Goal: Transaction & Acquisition: Purchase product/service

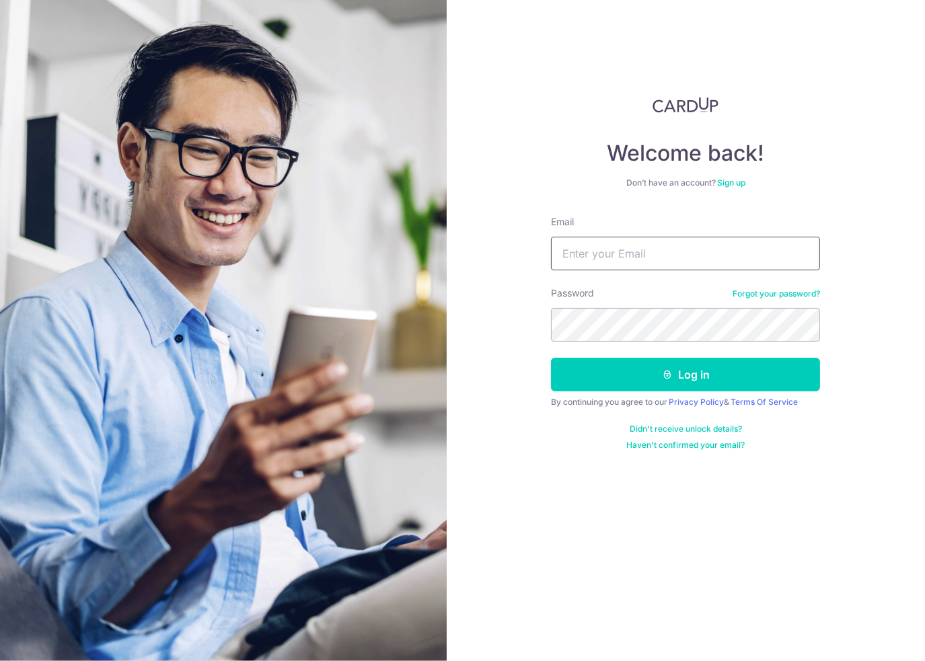
click at [614, 254] on input "Email" at bounding box center [685, 254] width 269 height 34
click at [0, 661] on com-1password-button at bounding box center [0, 661] width 0 height 0
drag, startPoint x: 522, startPoint y: 532, endPoint x: 530, endPoint y: 525, distance: 10.0
click at [522, 532] on div "Welcome back! Don’t have an account? Sign up Email Password Forgot your passwor…" at bounding box center [686, 330] width 479 height 661
click at [733, 182] on link "Sign up" at bounding box center [731, 183] width 28 height 10
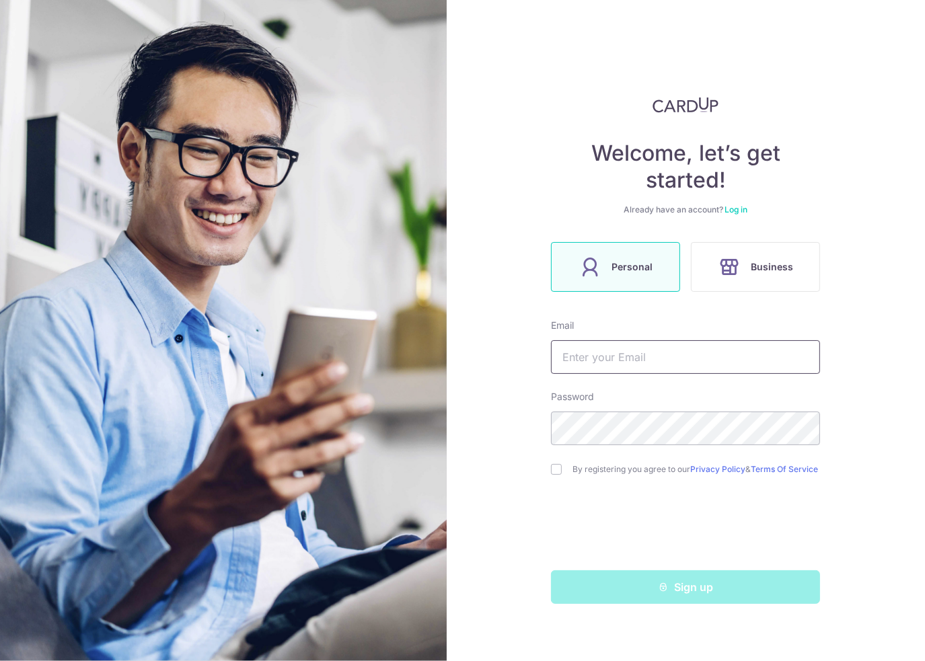
click at [651, 355] on input "text" at bounding box center [685, 357] width 269 height 34
type input "[EMAIL_ADDRESS][DOMAIN_NAME]"
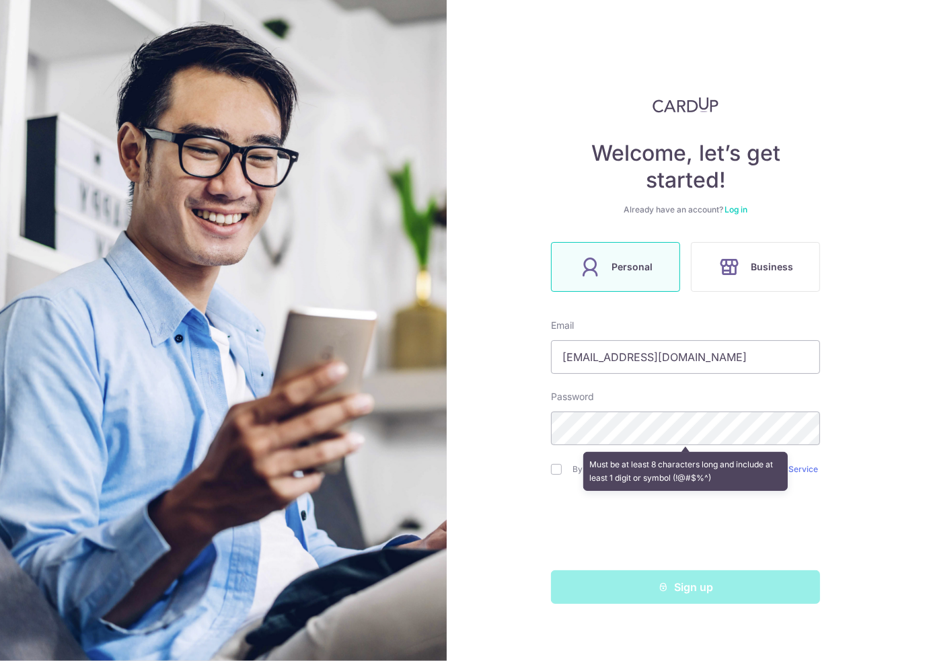
click at [560, 470] on div "Must be at least 8 characters long and include at least 1 digit or symbol (!@#$…" at bounding box center [685, 472] width 269 height 50
drag, startPoint x: 544, startPoint y: 469, endPoint x: 557, endPoint y: 474, distance: 14.3
click at [544, 470] on div "Welcome, let’s get started! Already have an account? Log in Personal Business E…" at bounding box center [686, 330] width 479 height 661
click at [557, 475] on div "Must be at least 8 characters long and include at least 1 digit or symbol (!@#$…" at bounding box center [685, 472] width 269 height 50
click at [832, 505] on div "Welcome, let’s get started! Already have an account? Log in Personal Business E…" at bounding box center [686, 330] width 479 height 661
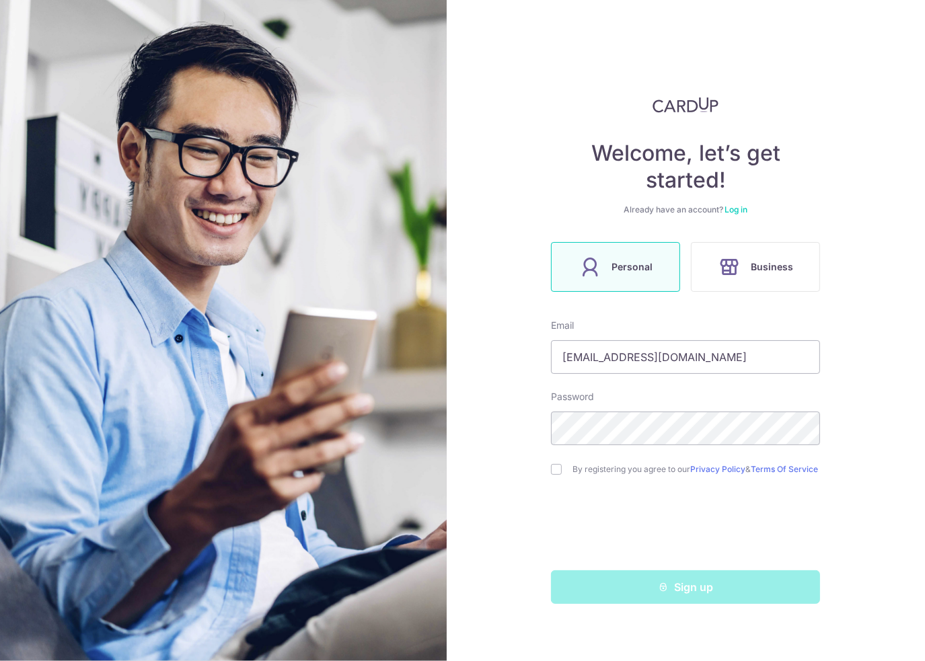
click at [809, 513] on div at bounding box center [685, 528] width 269 height 52
click at [554, 471] on input "checkbox" at bounding box center [556, 469] width 11 height 11
checkbox input "true"
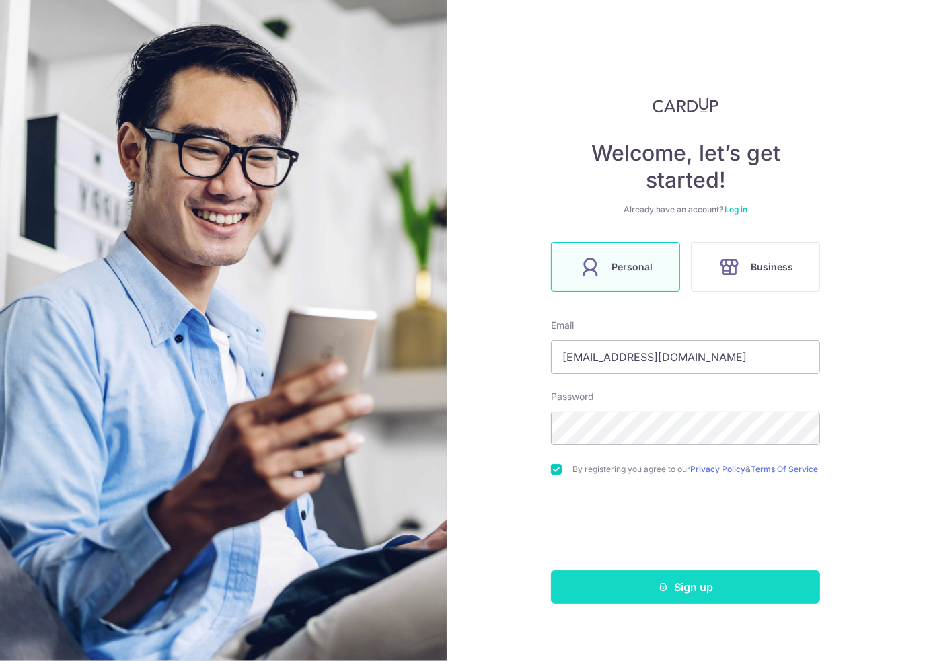
click at [686, 591] on button "Sign up" at bounding box center [685, 588] width 269 height 34
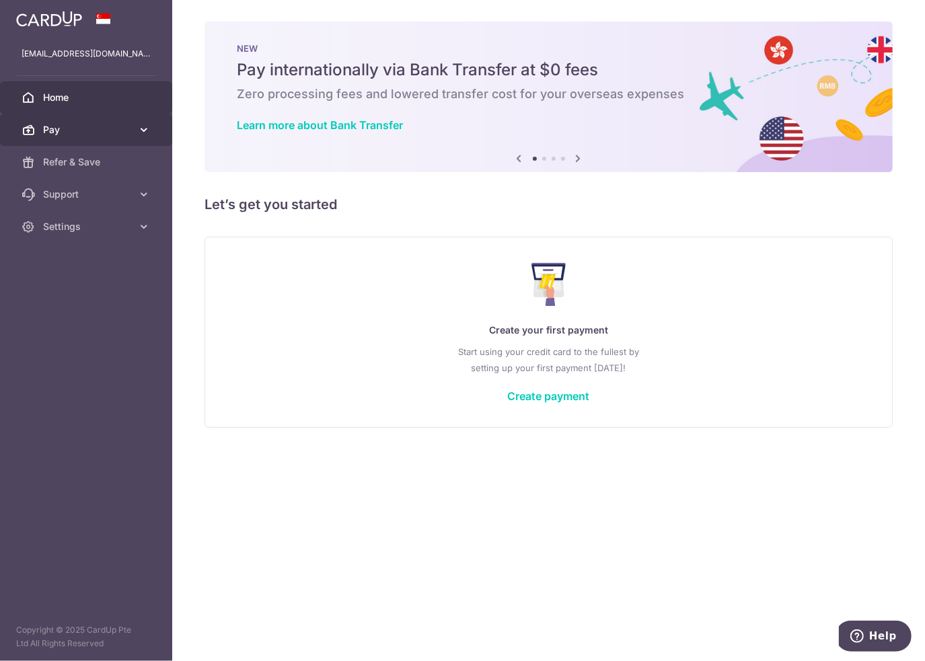
click at [108, 123] on span "Pay" at bounding box center [87, 129] width 89 height 13
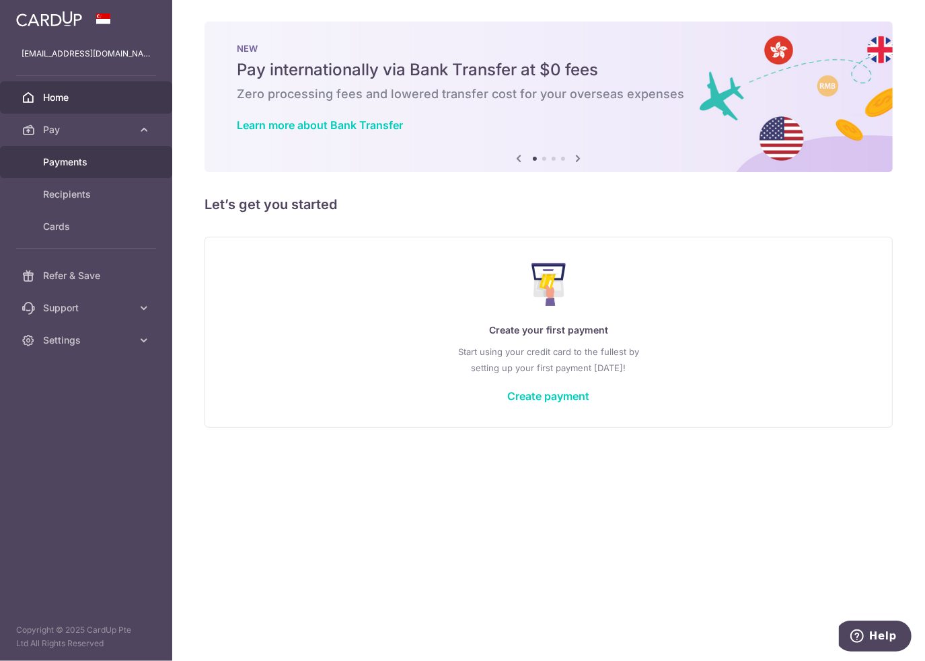
click at [105, 165] on span "Payments" at bounding box center [87, 161] width 89 height 13
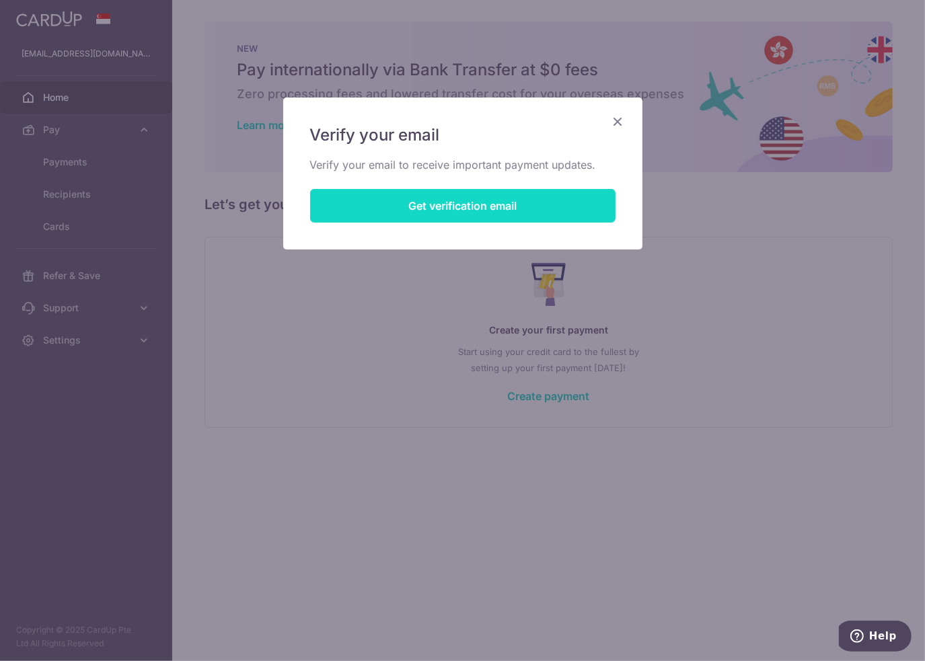
click at [471, 209] on button "Get verification email" at bounding box center [462, 206] width 305 height 34
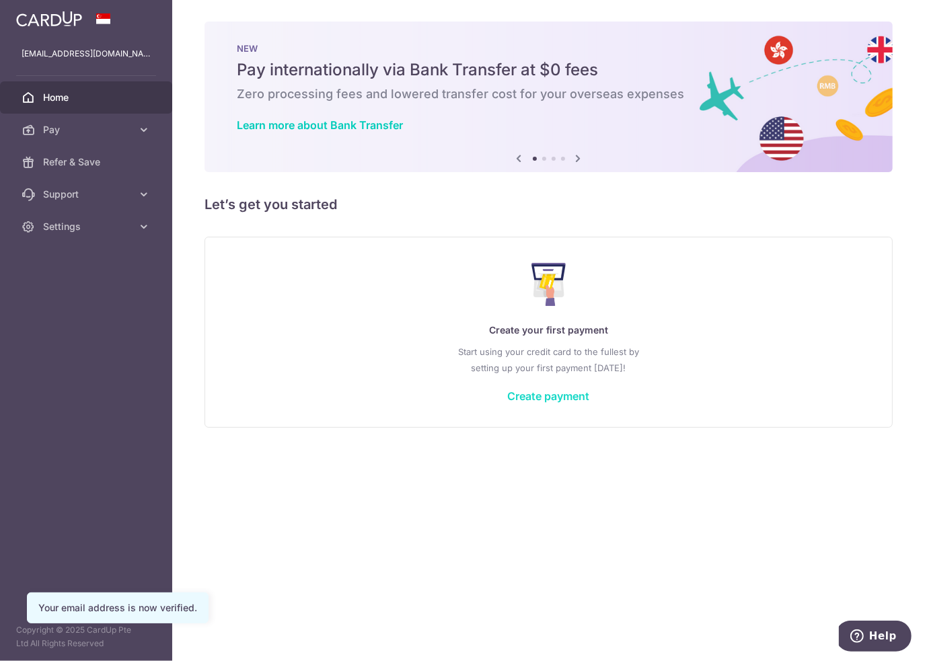
click at [558, 397] on link "Create payment" at bounding box center [549, 396] width 82 height 13
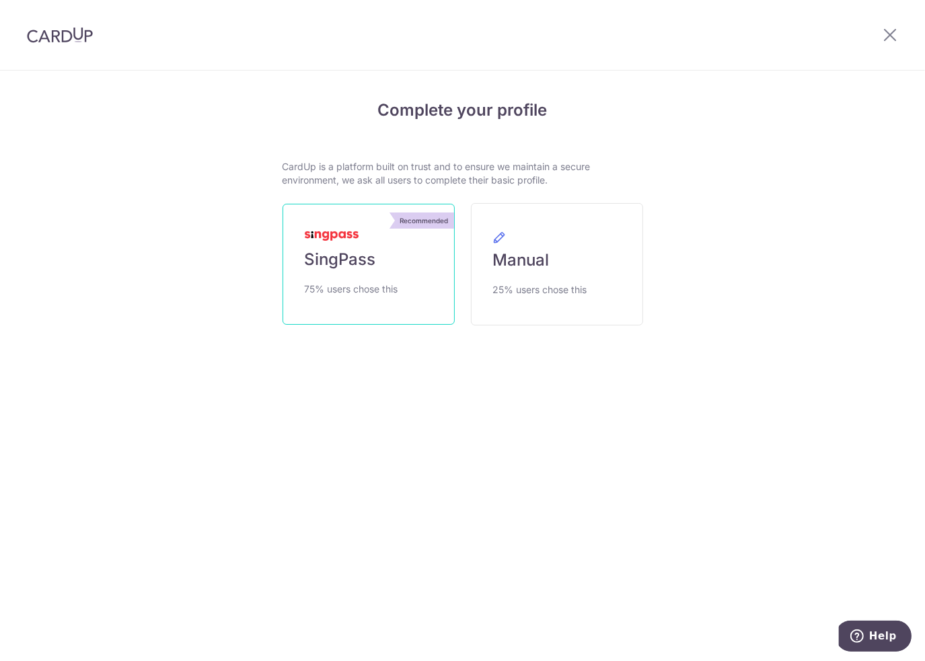
click at [342, 261] on span "SingPass" at bounding box center [340, 260] width 71 height 22
click at [365, 260] on span "SingPass" at bounding box center [340, 260] width 71 height 22
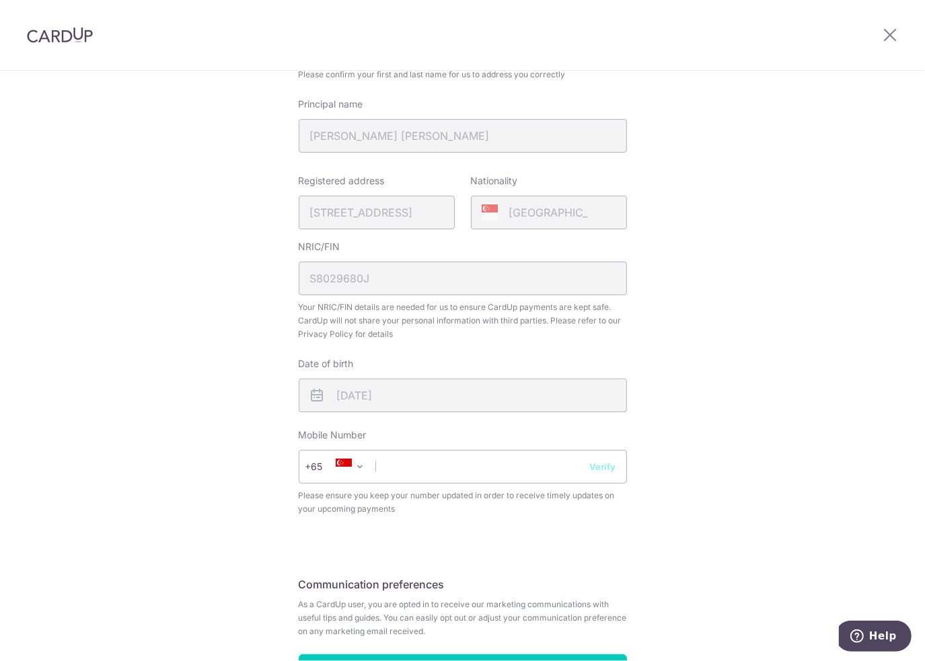
scroll to position [269, 0]
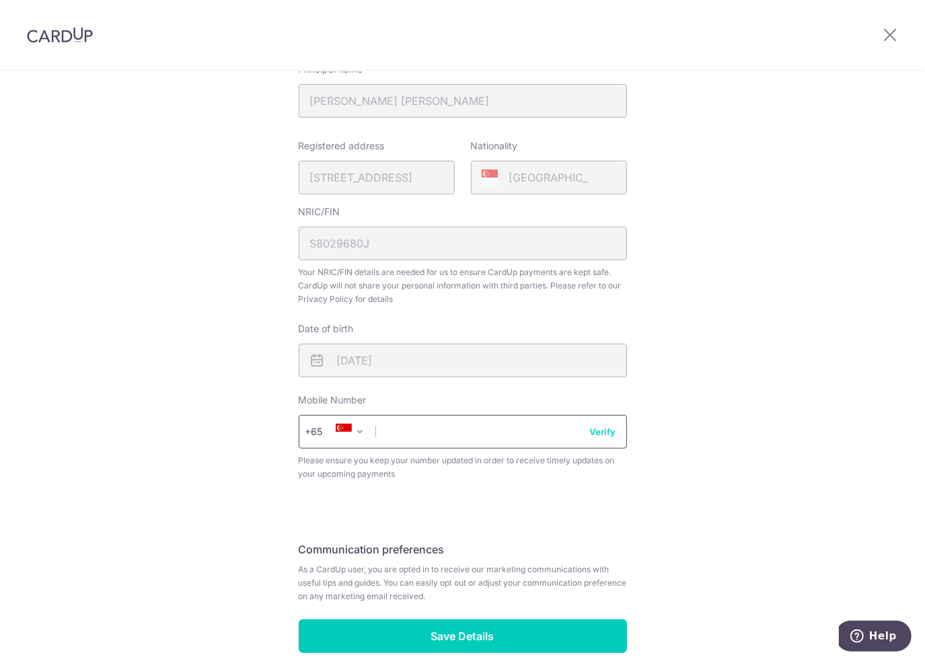
click at [501, 433] on input "text" at bounding box center [463, 432] width 328 height 34
type input "91850395"
click at [606, 432] on button "Verify" at bounding box center [603, 431] width 26 height 13
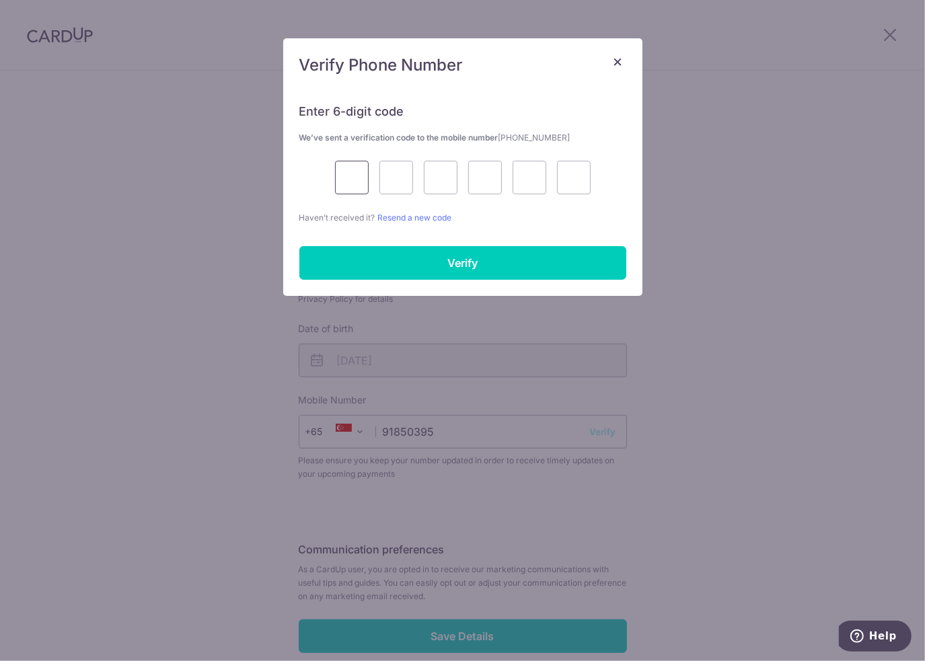
click at [351, 182] on input "text" at bounding box center [352, 178] width 34 height 34
type input "3"
type input "2"
type input "7"
type input "1"
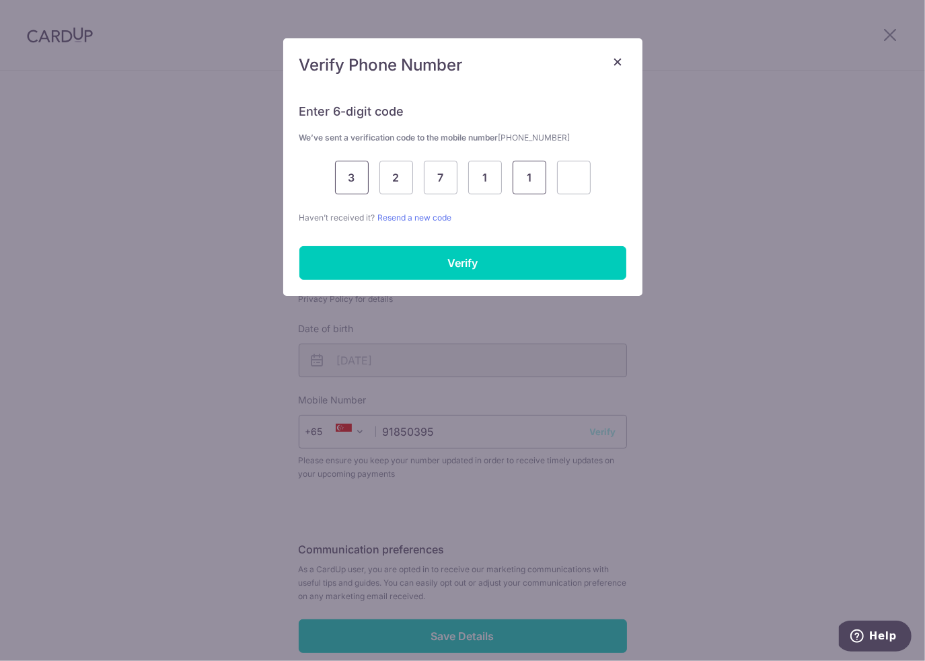
type input "1"
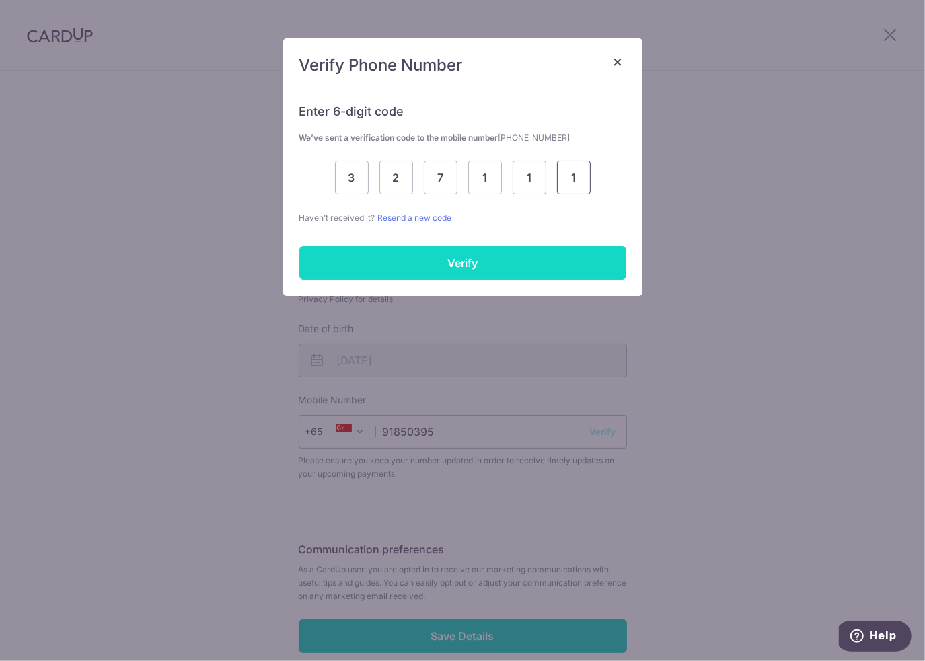
type input "1"
click at [462, 256] on input "Verify" at bounding box center [462, 263] width 327 height 34
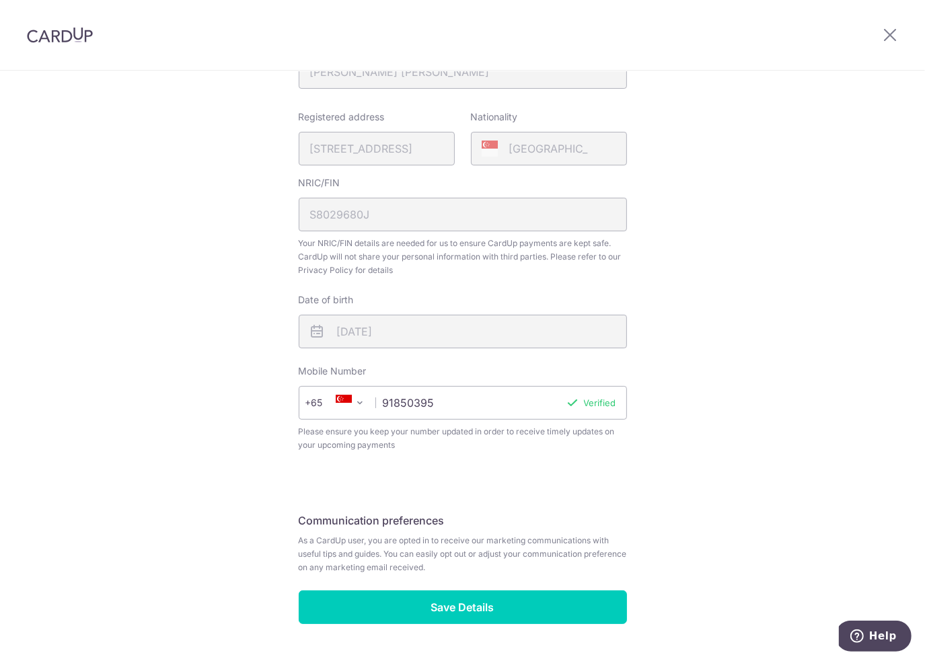
scroll to position [334, 0]
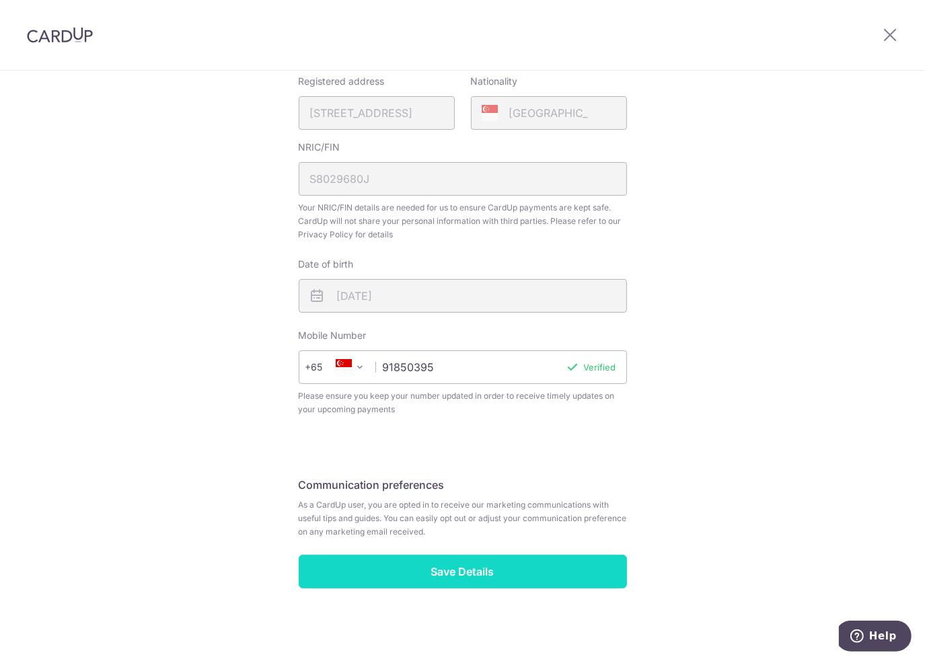
click at [493, 566] on input "Save Details" at bounding box center [463, 572] width 328 height 34
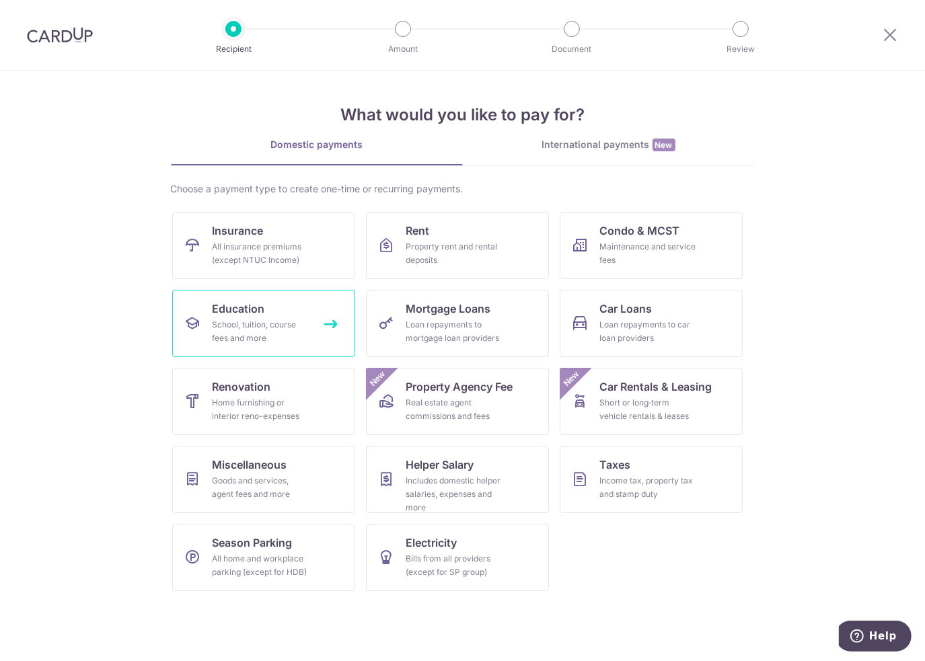
click at [240, 307] on span "Education" at bounding box center [239, 309] width 52 height 16
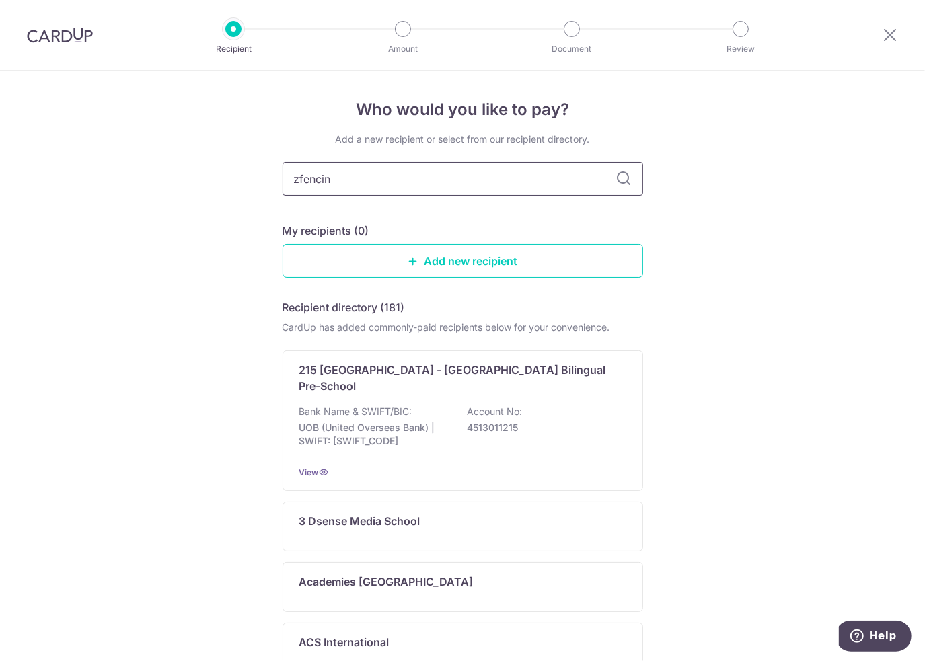
type input "zfencing"
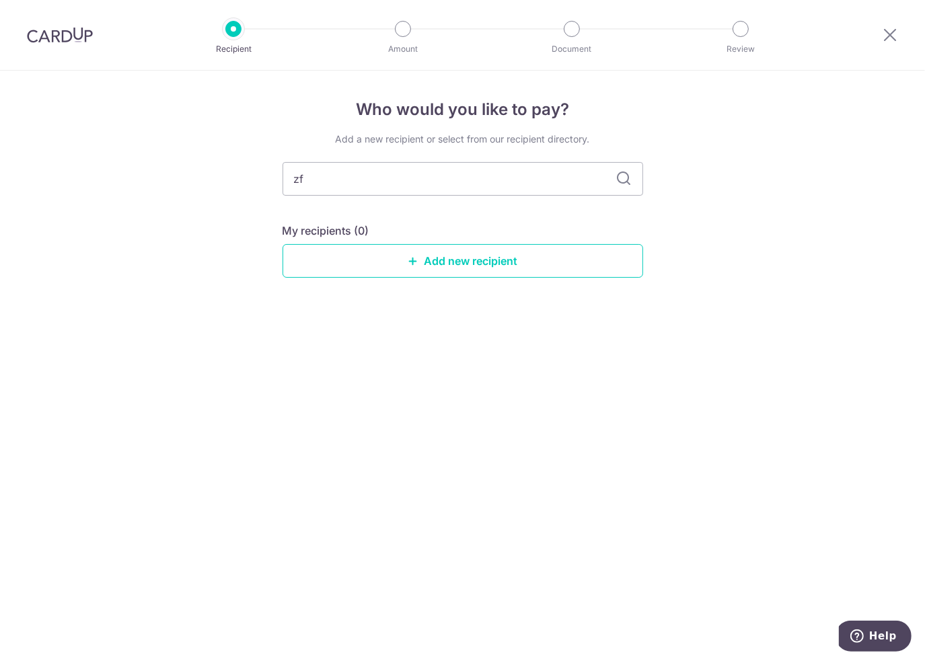
type input "z"
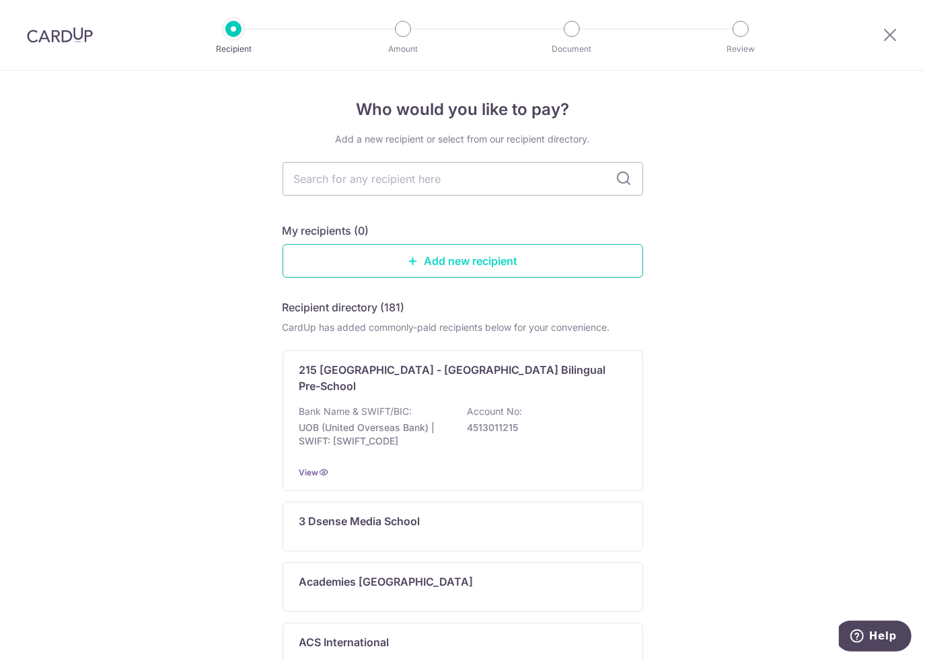
click at [429, 260] on link "Add new recipient" at bounding box center [463, 261] width 361 height 34
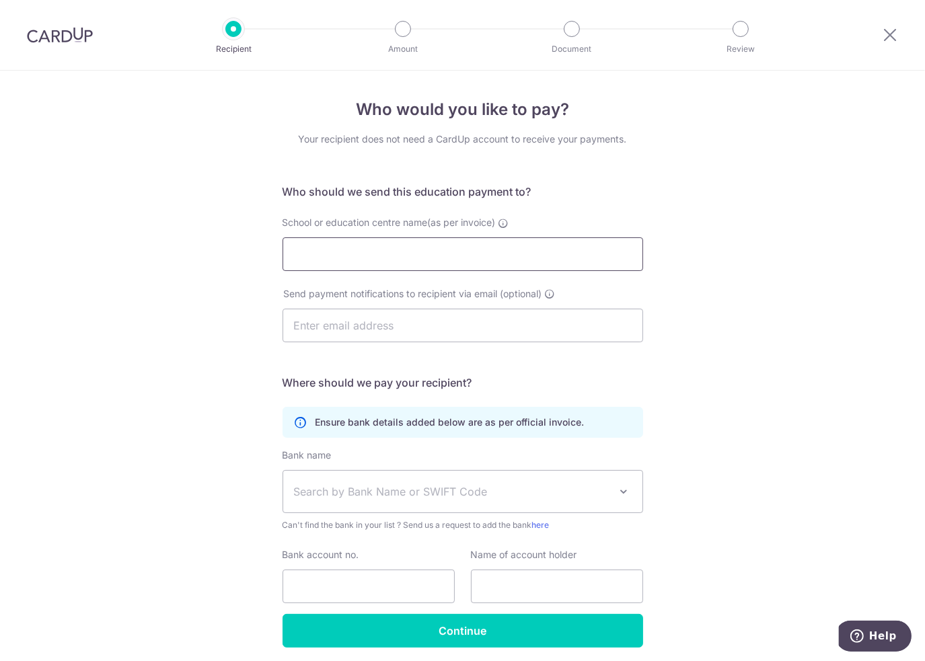
click at [414, 260] on input "School or education centre name(as per invoice)" at bounding box center [463, 255] width 361 height 34
click at [341, 260] on input "School or education centre name(as per invoice)" at bounding box center [463, 255] width 361 height 34
type input "Z Fencing"
click at [680, 250] on div "Who would you like to pay? Your recipient does not need a CardUp account to rec…" at bounding box center [462, 391] width 925 height 641
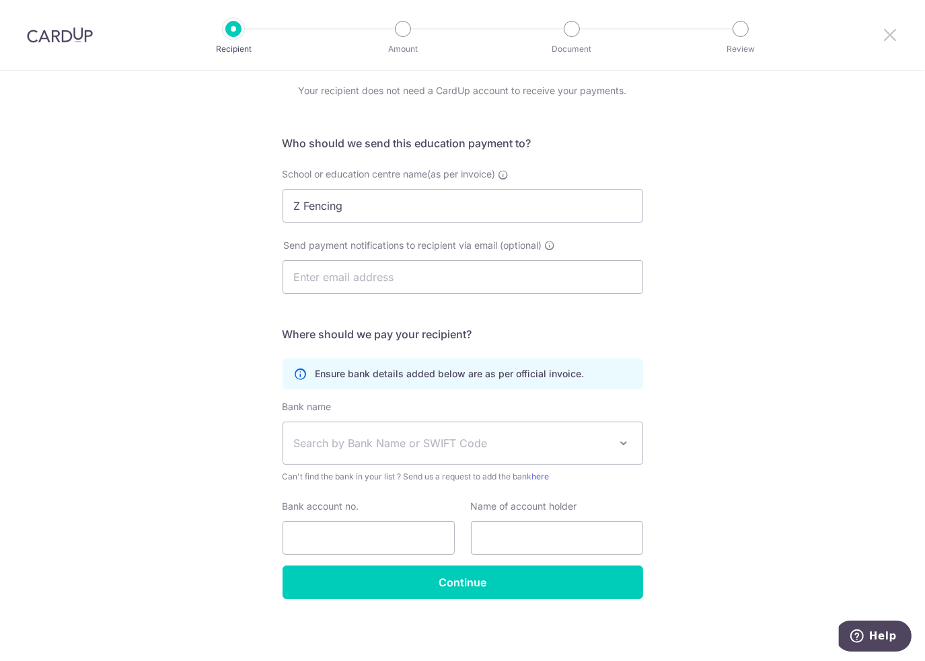
drag, startPoint x: 892, startPoint y: 34, endPoint x: 514, endPoint y: 56, distance: 378.1
click at [892, 34] on icon at bounding box center [890, 34] width 16 height 17
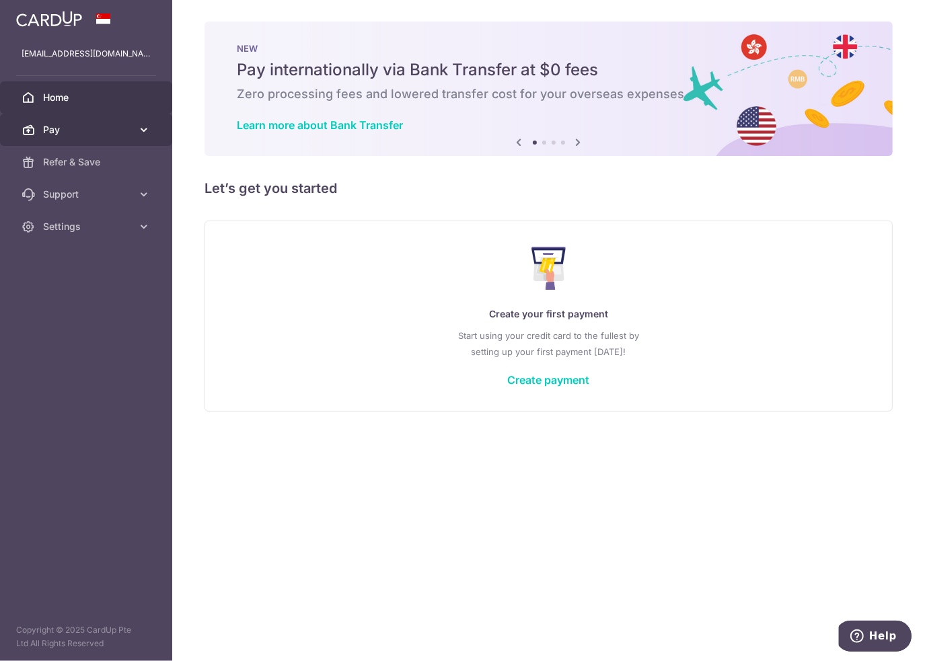
click at [112, 133] on span "Pay" at bounding box center [87, 129] width 89 height 13
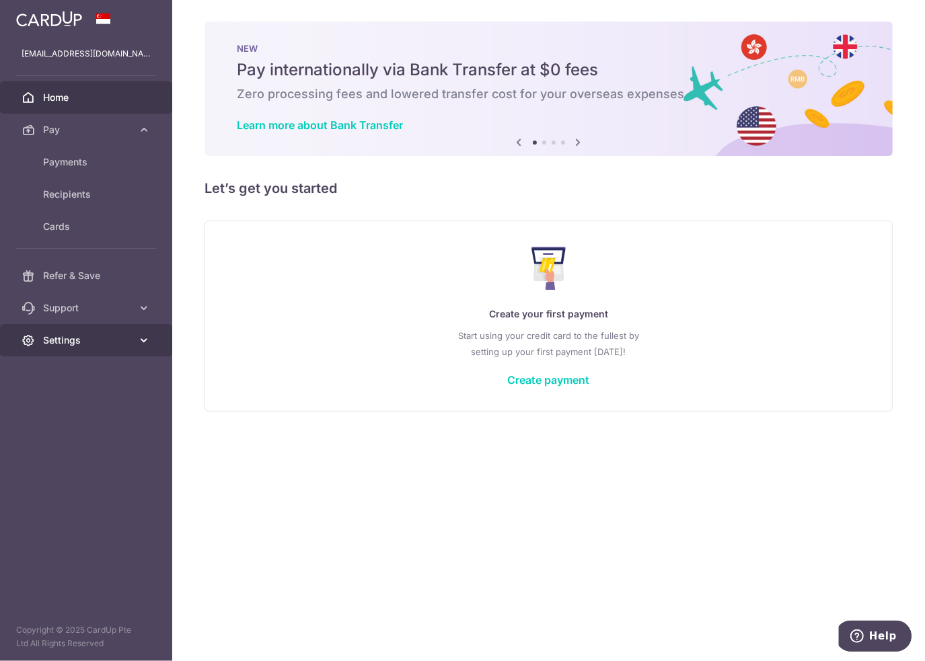
click at [92, 329] on link "Settings" at bounding box center [86, 340] width 172 height 32
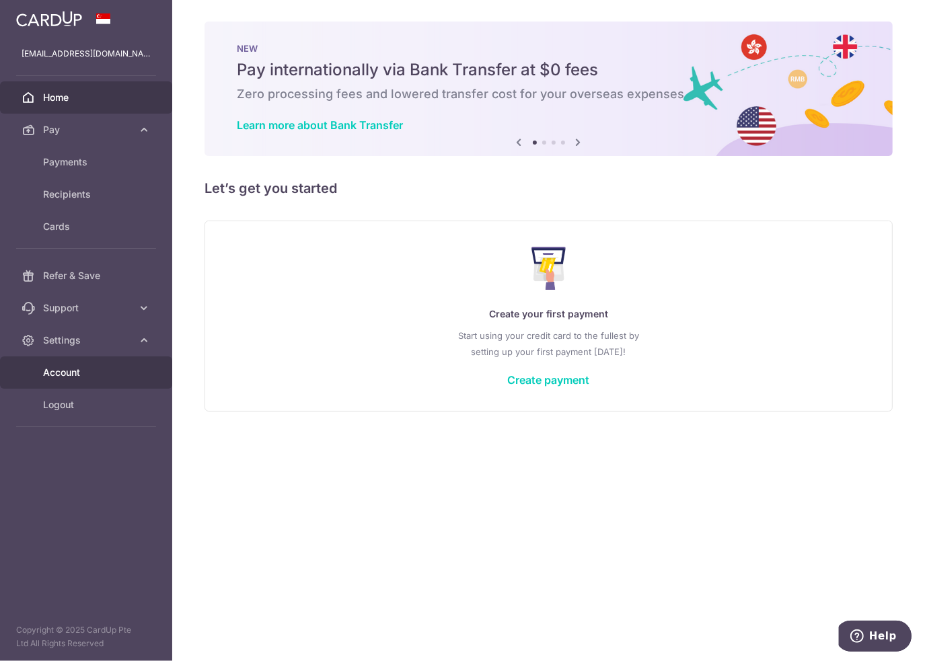
click at [94, 365] on link "Account" at bounding box center [86, 373] width 172 height 32
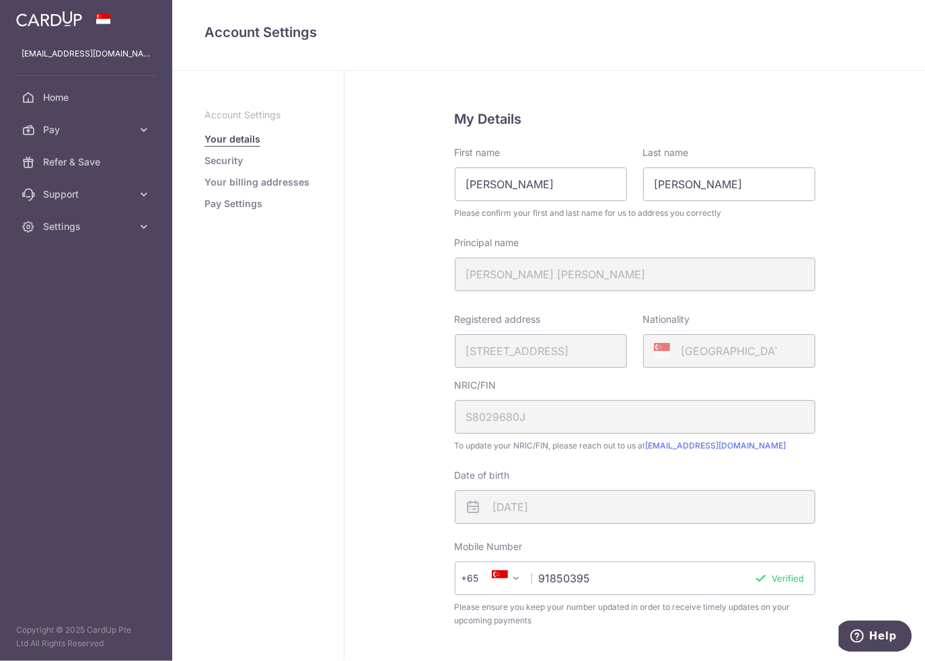
click at [235, 161] on link "Security" at bounding box center [224, 160] width 38 height 13
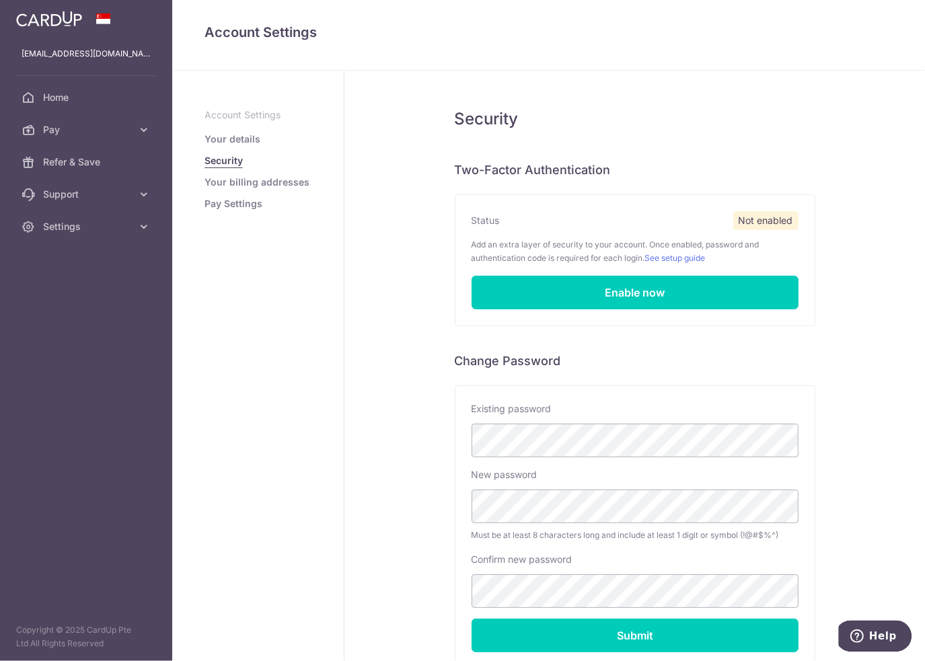
click at [229, 176] on link "Your billing addresses" at bounding box center [257, 182] width 105 height 13
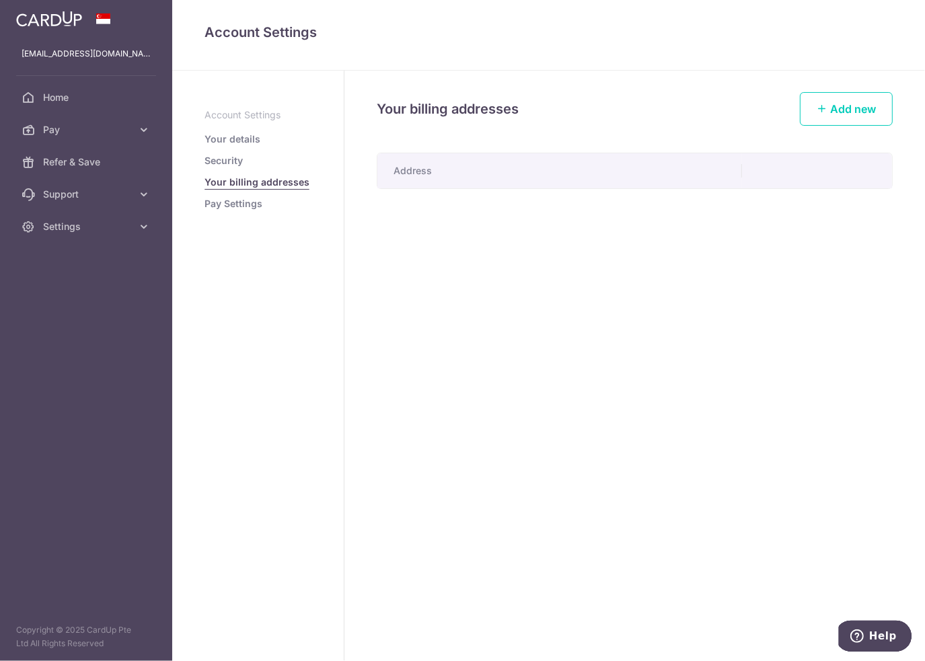
click at [234, 205] on link "Pay Settings" at bounding box center [234, 203] width 58 height 13
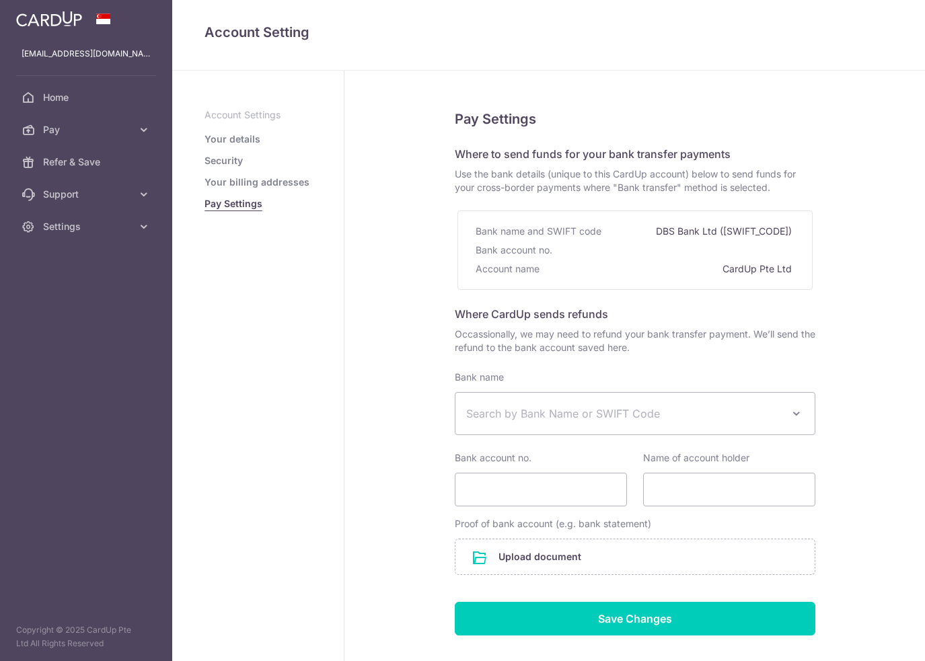
select select
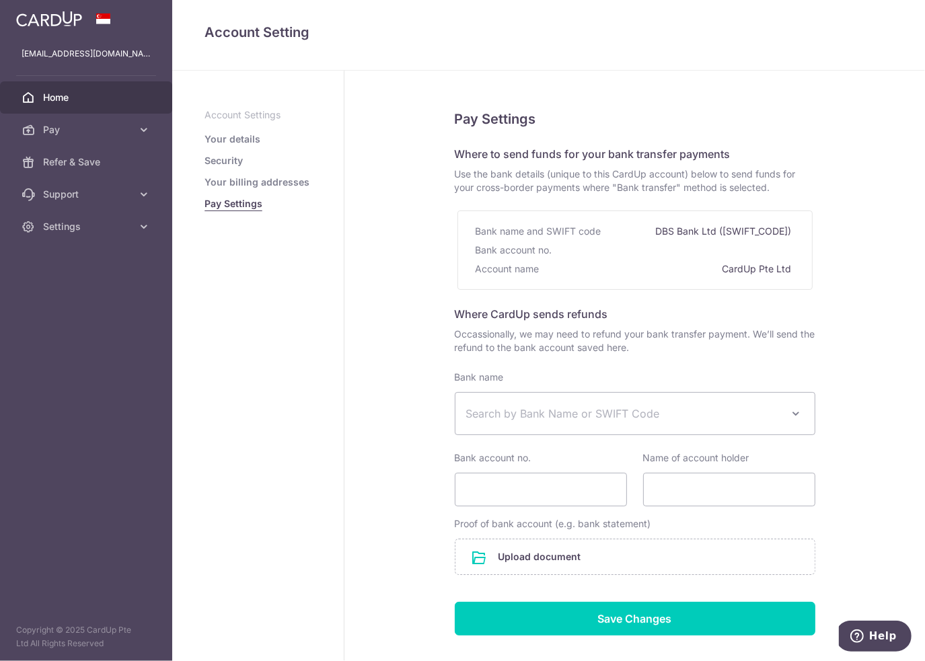
click at [104, 102] on span "Home" at bounding box center [87, 97] width 89 height 13
